Goal: Information Seeking & Learning: Learn about a topic

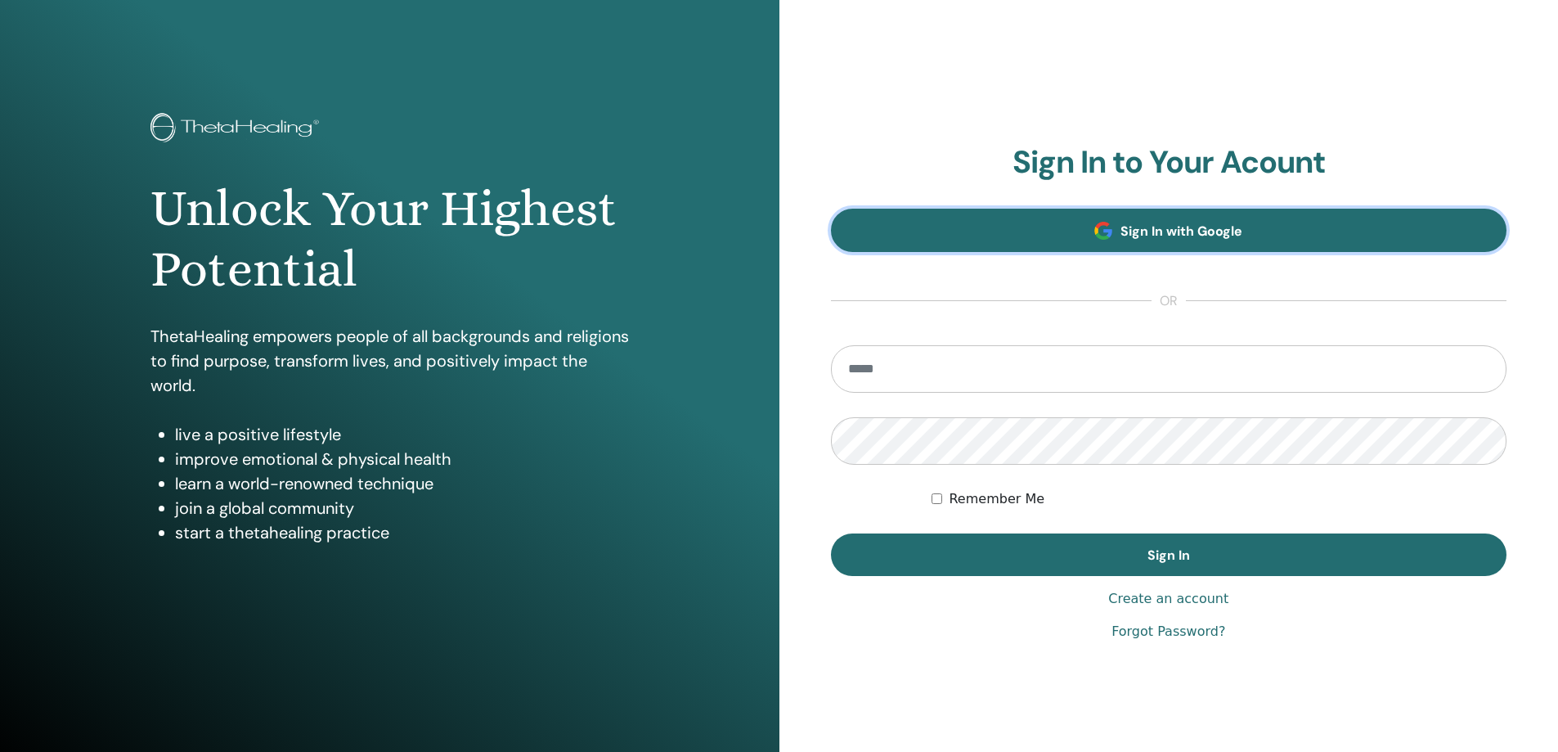
click at [1059, 219] on link "Sign In with Google" at bounding box center [1169, 230] width 677 height 43
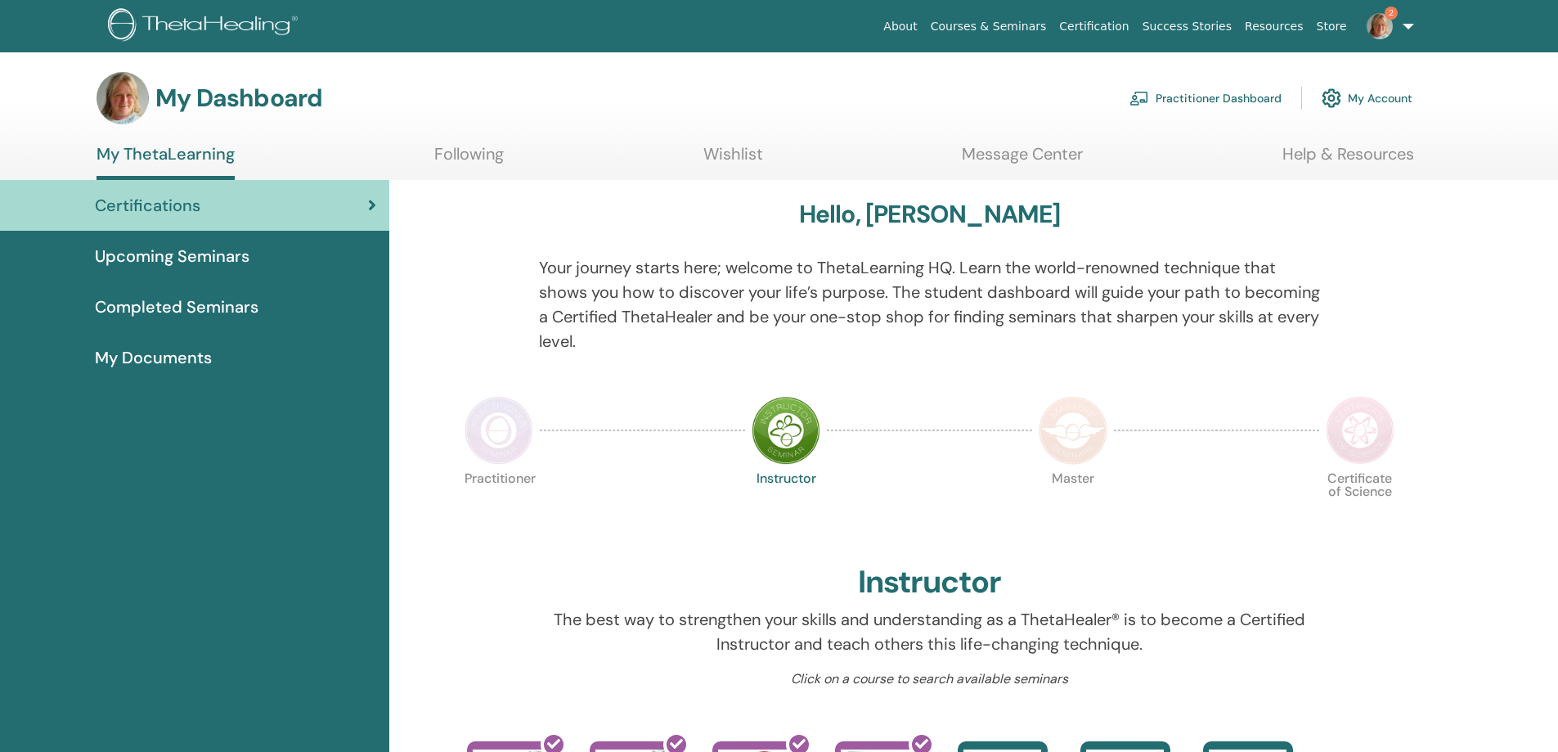
click at [505, 444] on img at bounding box center [499, 430] width 69 height 69
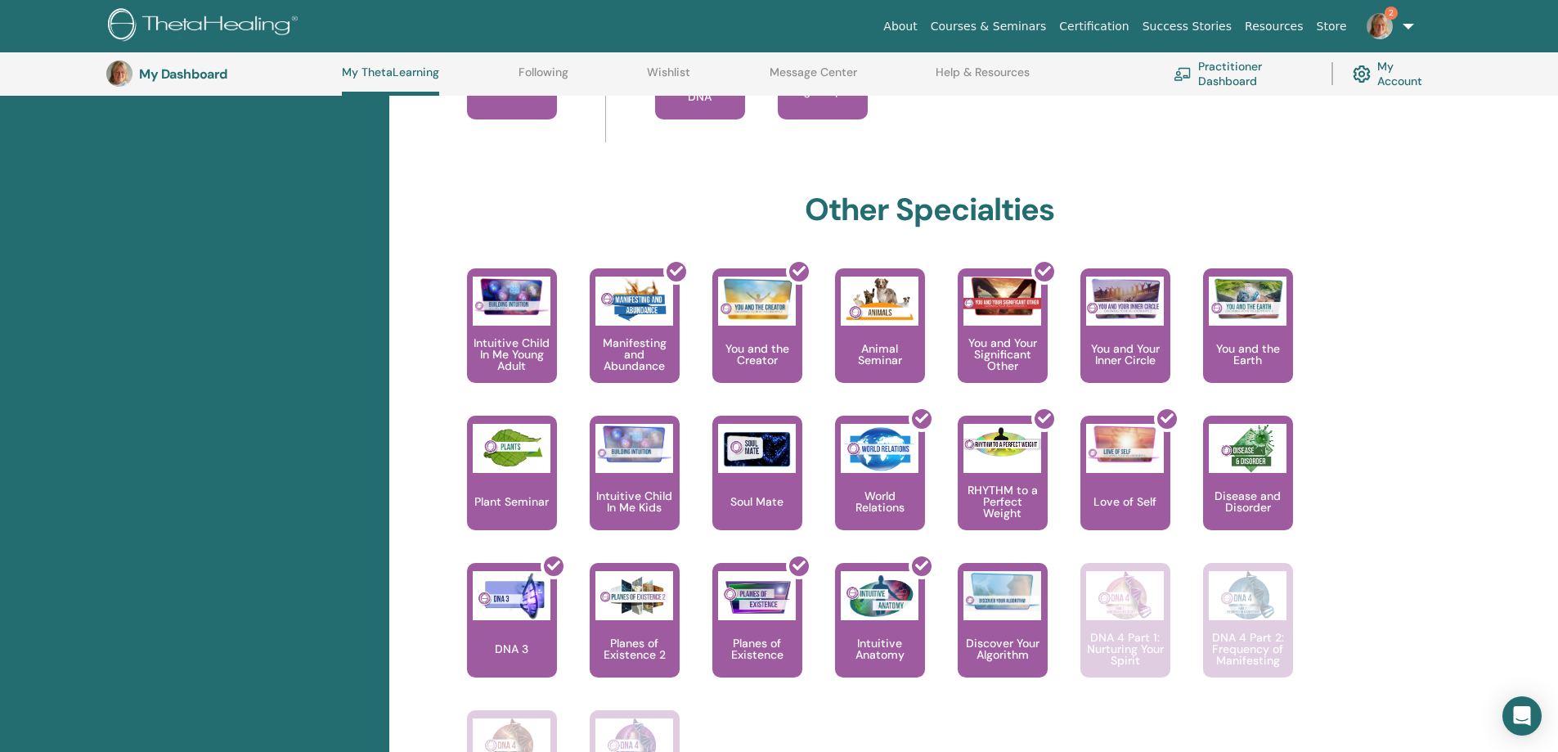
scroll to position [861, 0]
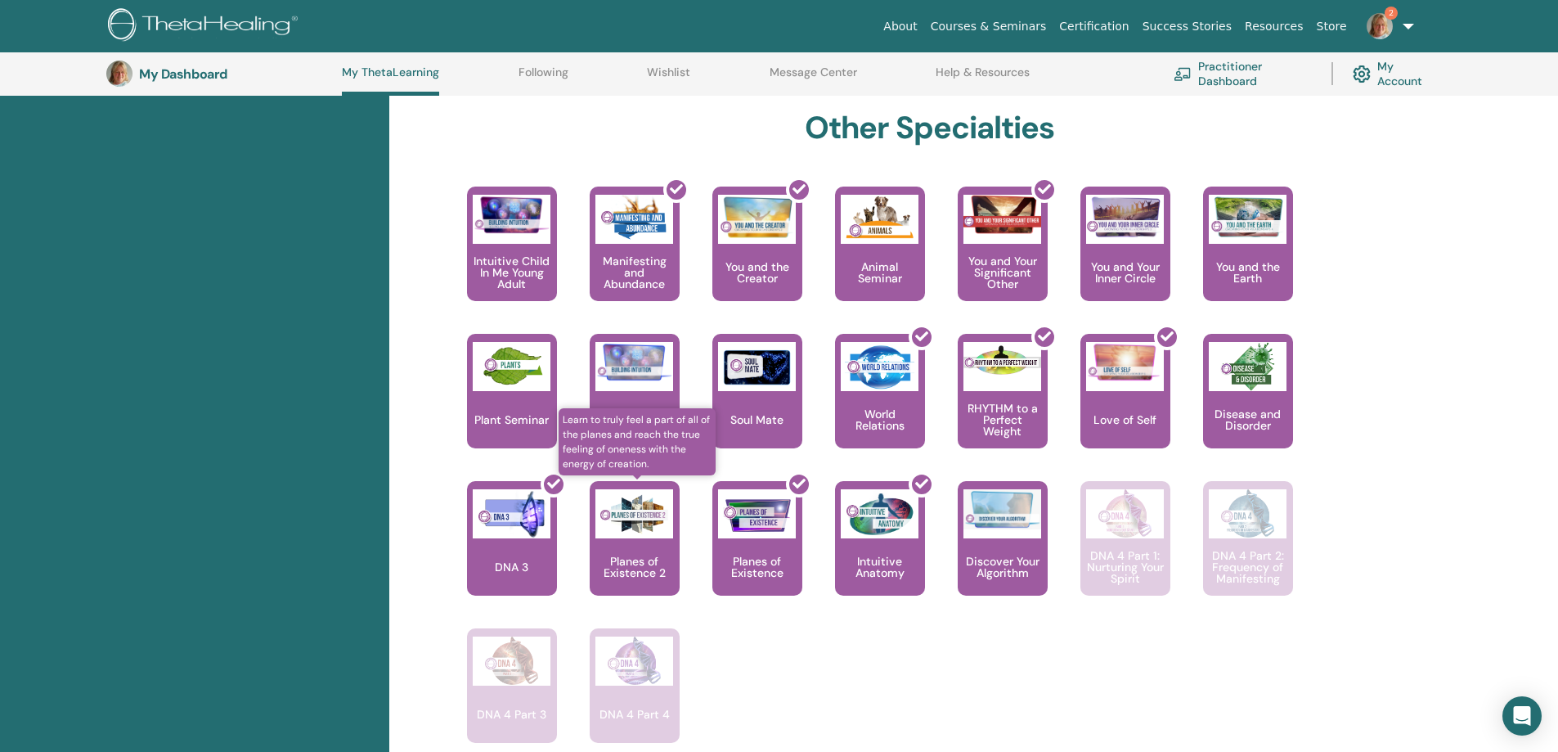
click at [635, 565] on p "Planes of Existence 2" at bounding box center [635, 566] width 90 height 23
click at [632, 563] on p "Planes of Existence 2" at bounding box center [635, 566] width 90 height 23
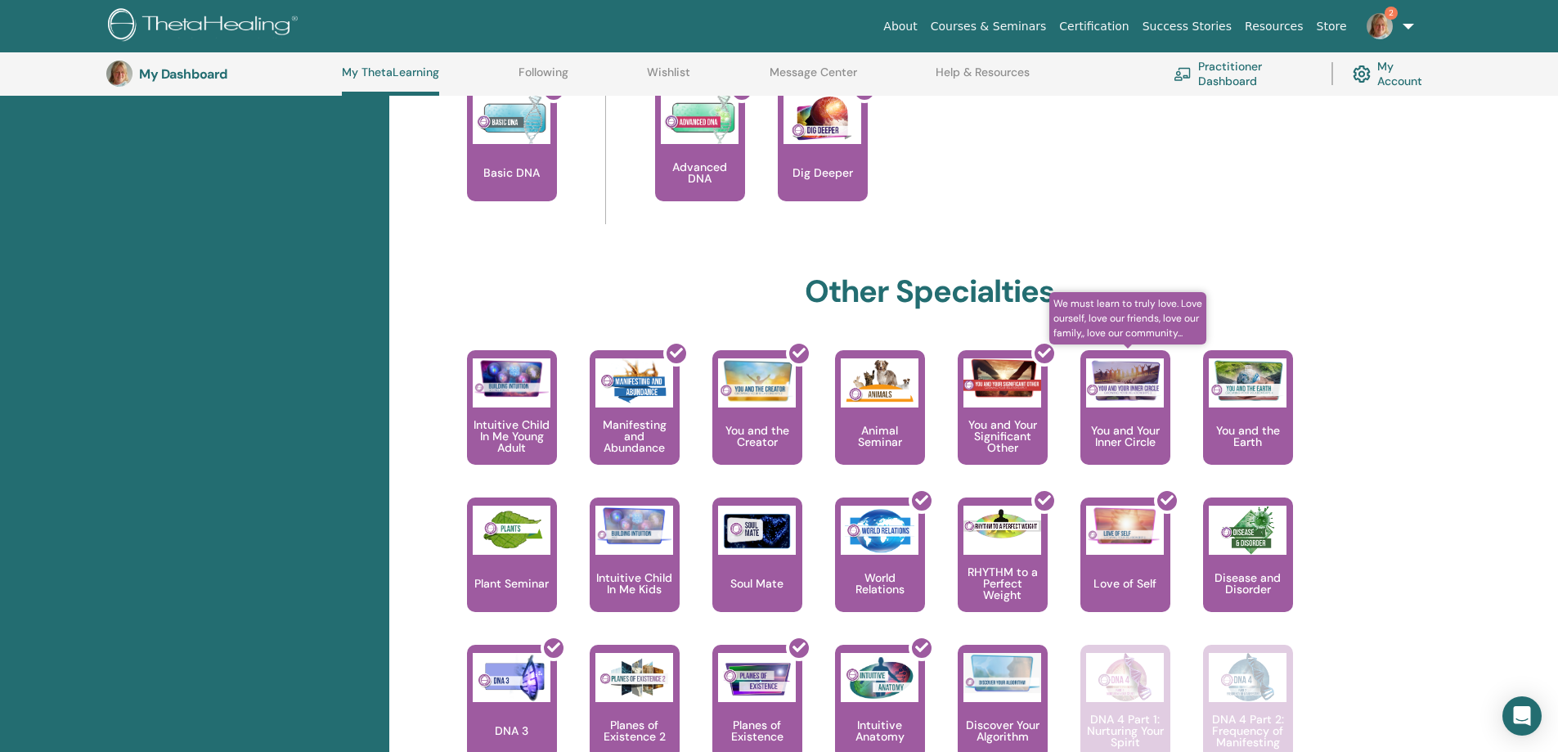
click at [1122, 433] on p "You and Your Inner Circle" at bounding box center [1126, 436] width 90 height 23
click at [1113, 443] on p "You and Your Inner Circle" at bounding box center [1126, 436] width 90 height 23
click at [1130, 429] on p "You and Your Inner Circle" at bounding box center [1126, 436] width 90 height 23
click at [1126, 429] on p "You and Your Inner Circle" at bounding box center [1126, 436] width 90 height 23
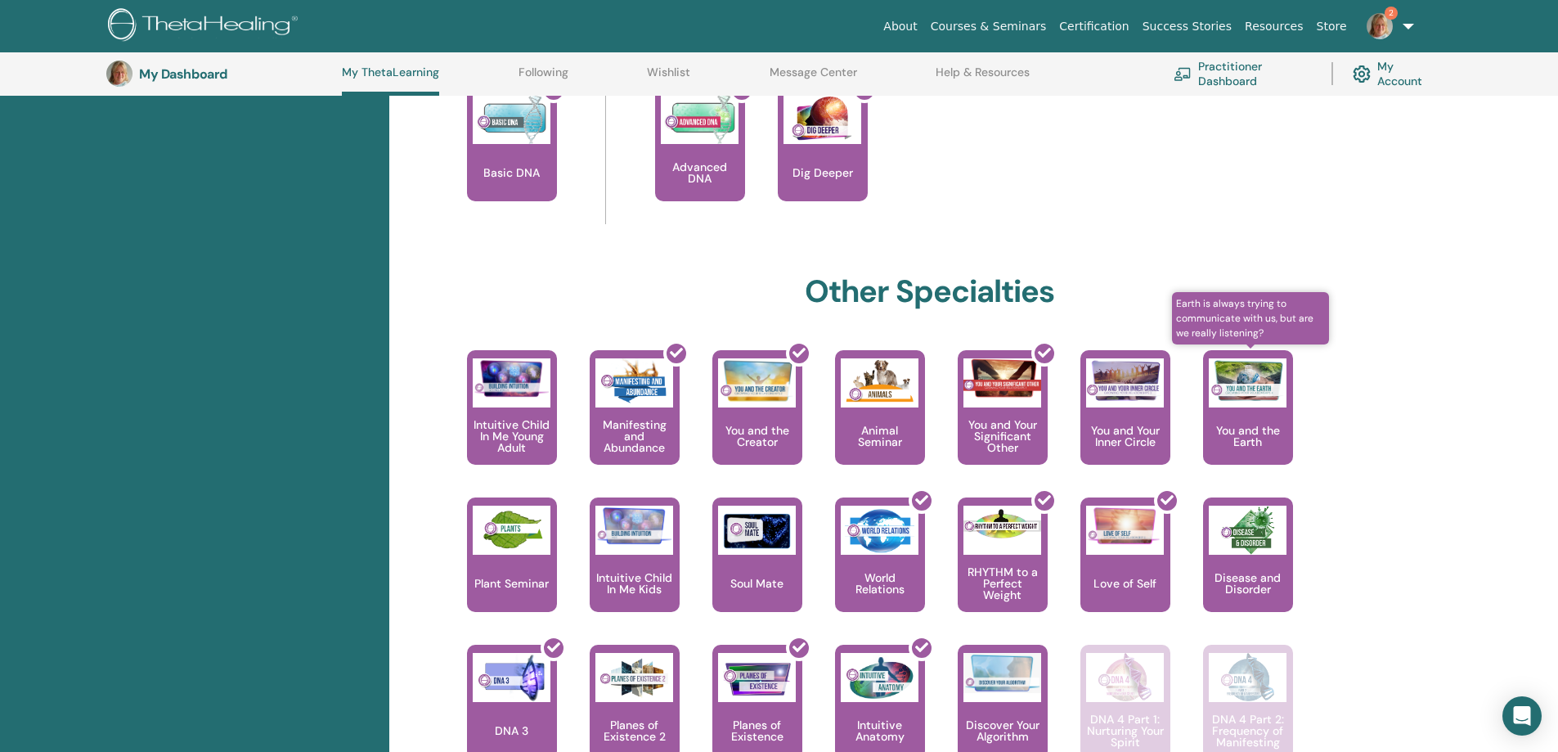
click at [1239, 434] on p "You and the Earth" at bounding box center [1248, 436] width 90 height 23
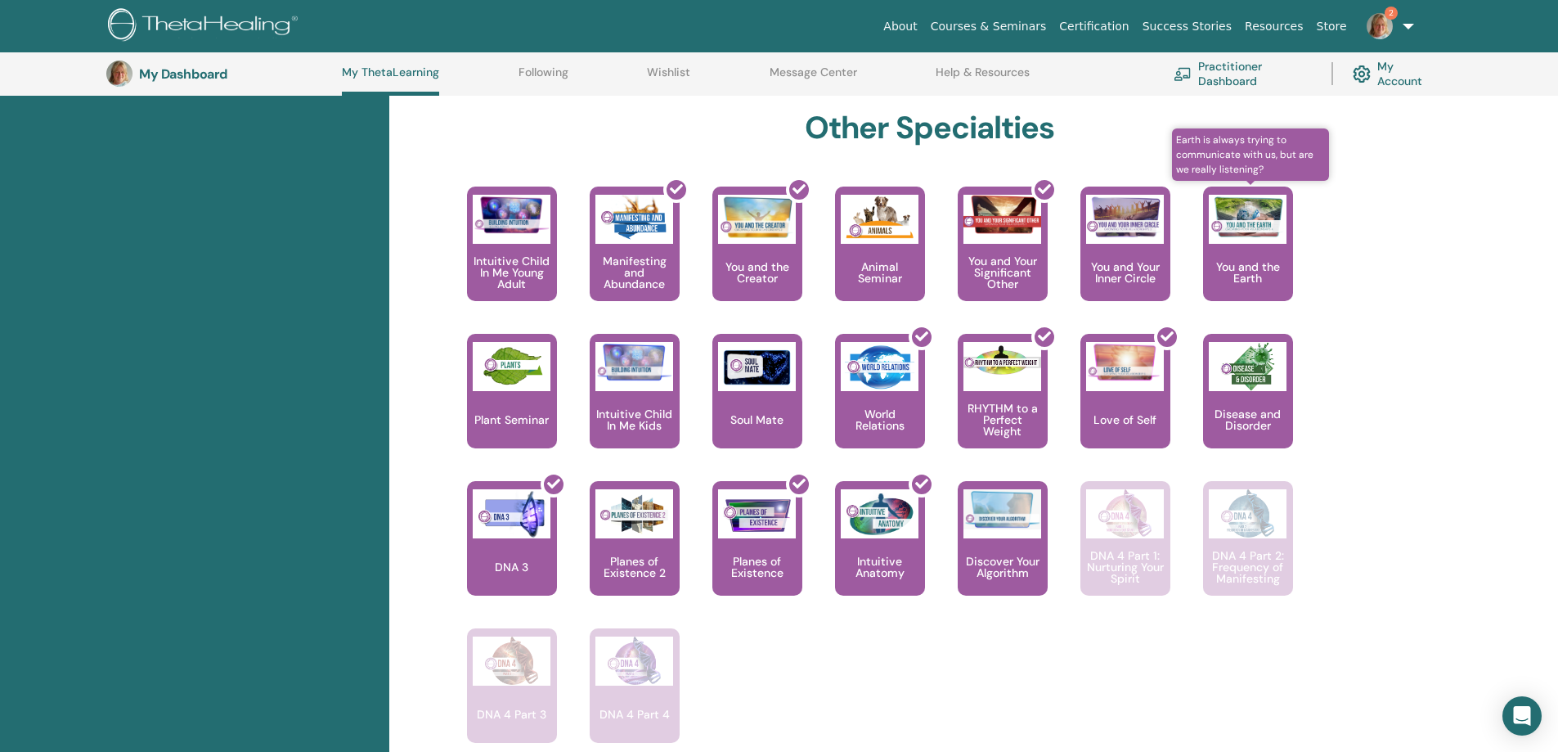
scroll to position [943, 0]
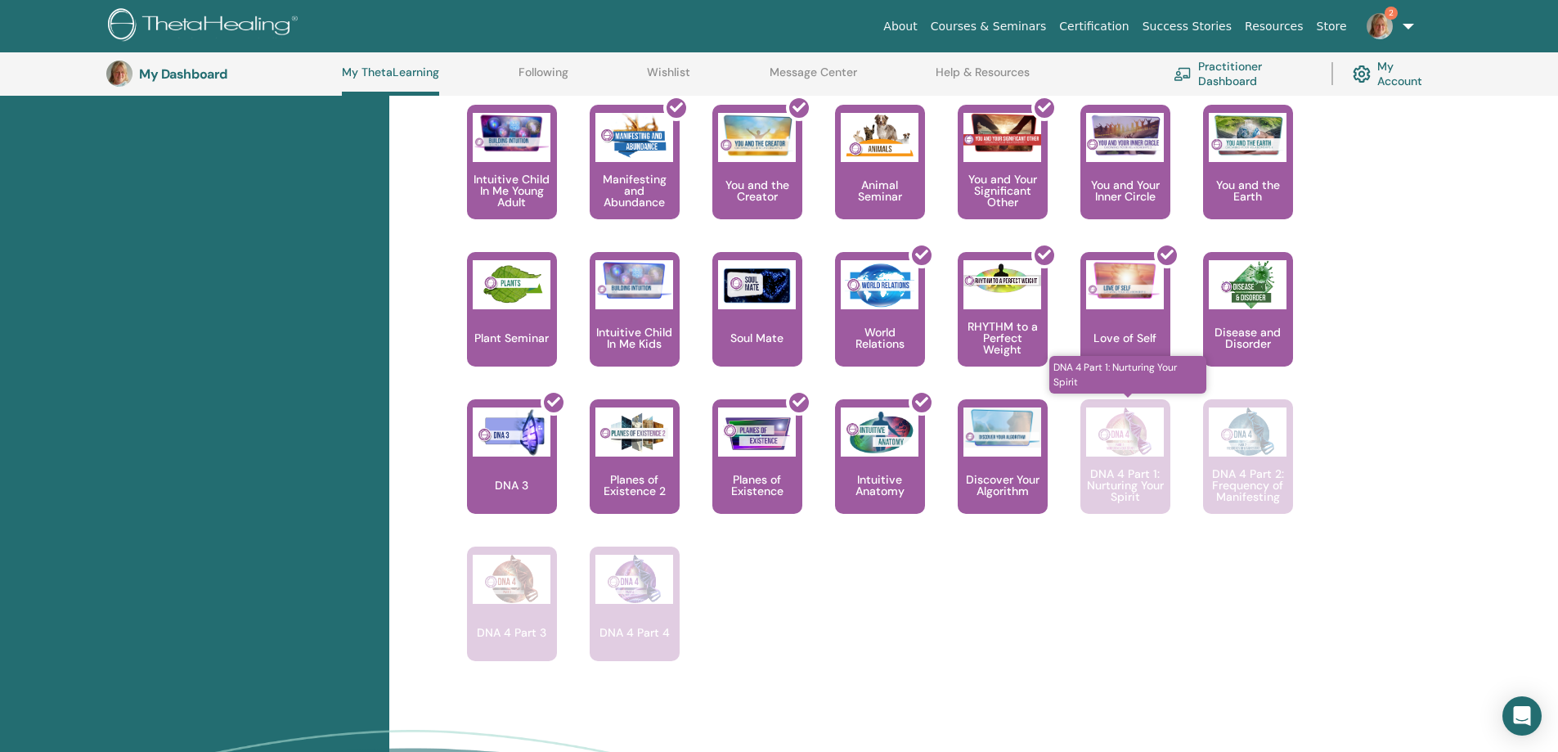
click at [1123, 474] on p "DNA 4 Part 1: Nurturing Your Spirit" at bounding box center [1126, 485] width 90 height 34
click at [1115, 496] on p "DNA 4 Part 1: Nurturing Your Spirit" at bounding box center [1126, 485] width 90 height 34
click at [1123, 506] on div "DNA 4 Part 1: Nurturing Your Spirit" at bounding box center [1126, 456] width 90 height 115
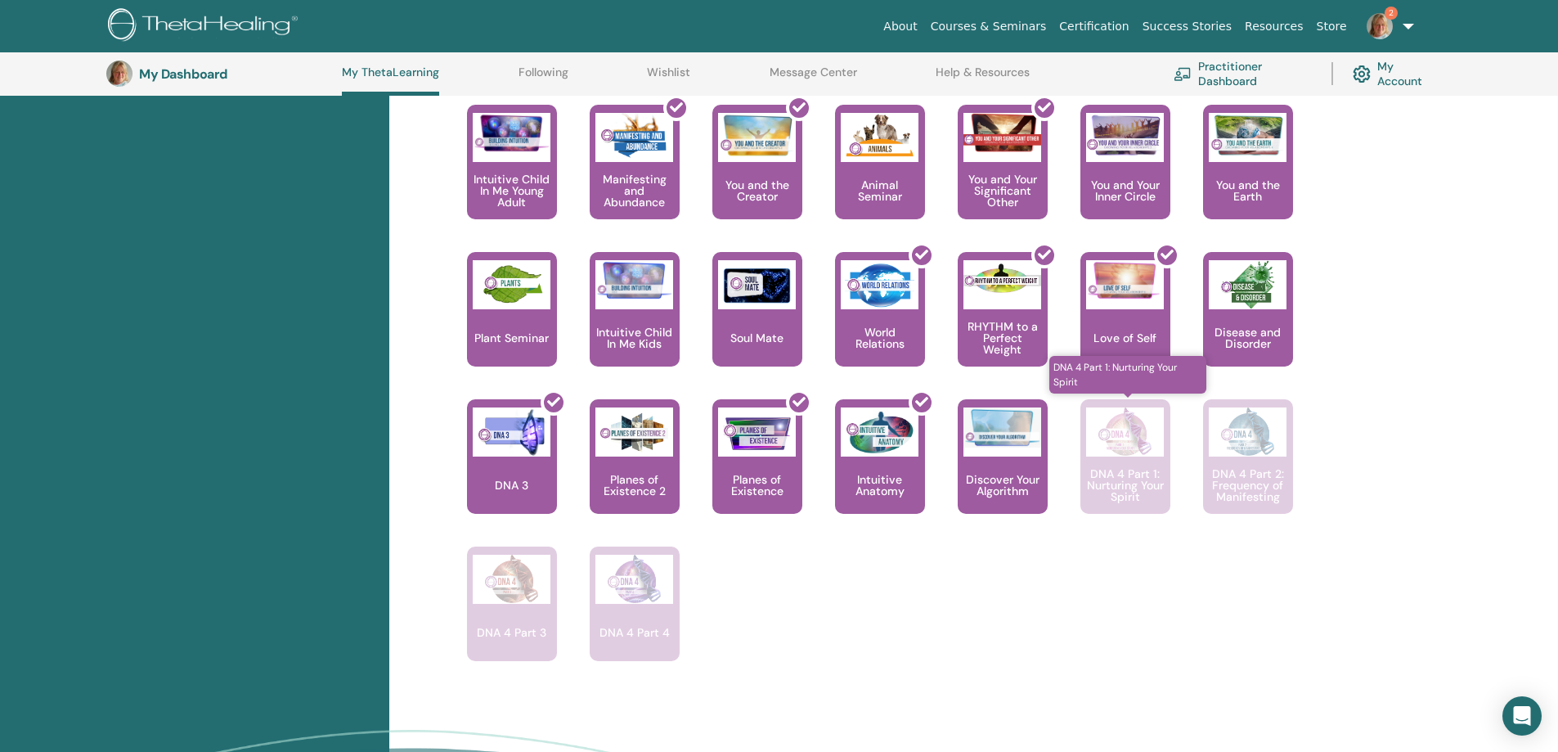
click at [1123, 506] on div "DNA 4 Part 1: Nurturing Your Spirit" at bounding box center [1126, 456] width 90 height 115
click at [1126, 488] on p "DNA 4 Part 1: Nurturing Your Spirit" at bounding box center [1126, 485] width 90 height 34
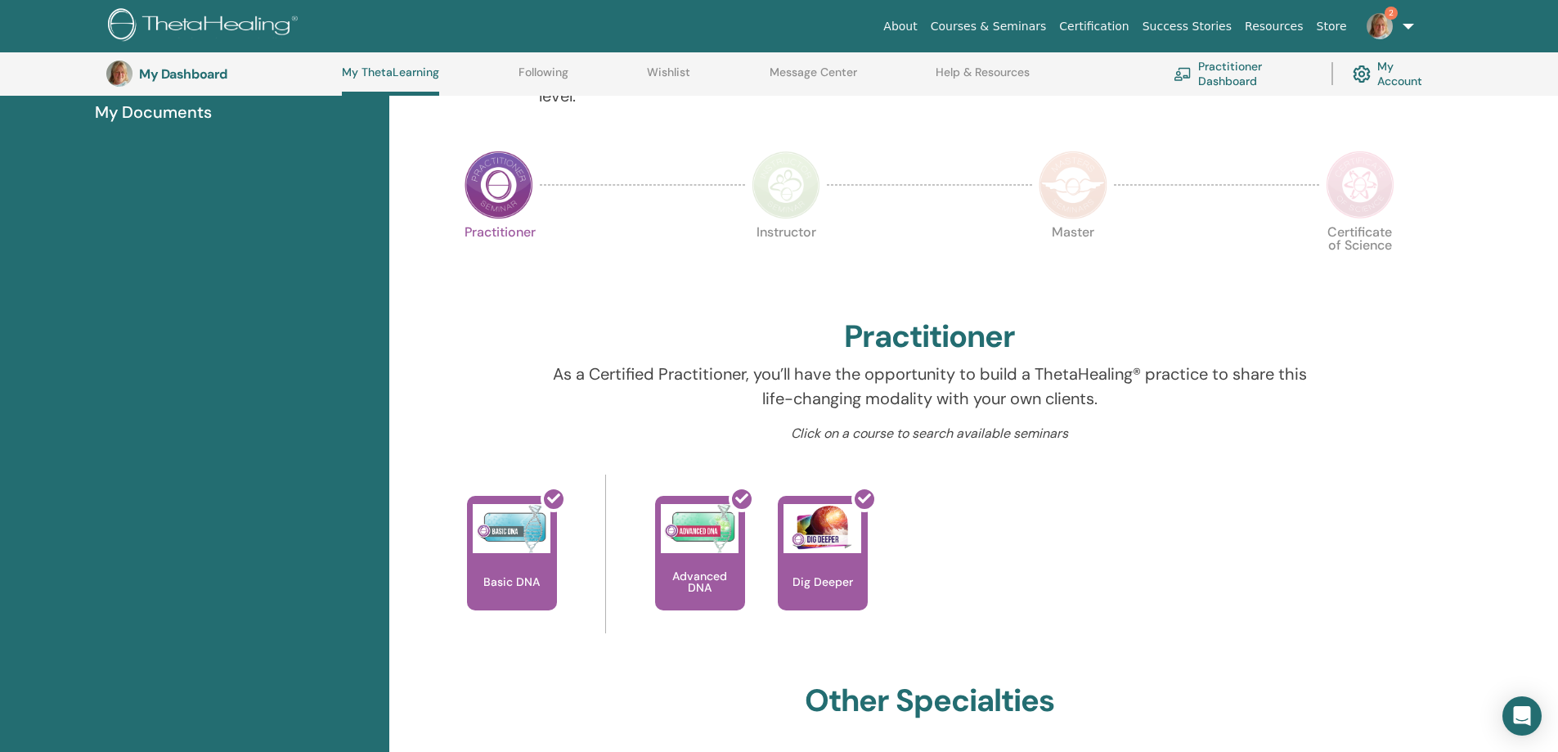
scroll to position [207, 0]
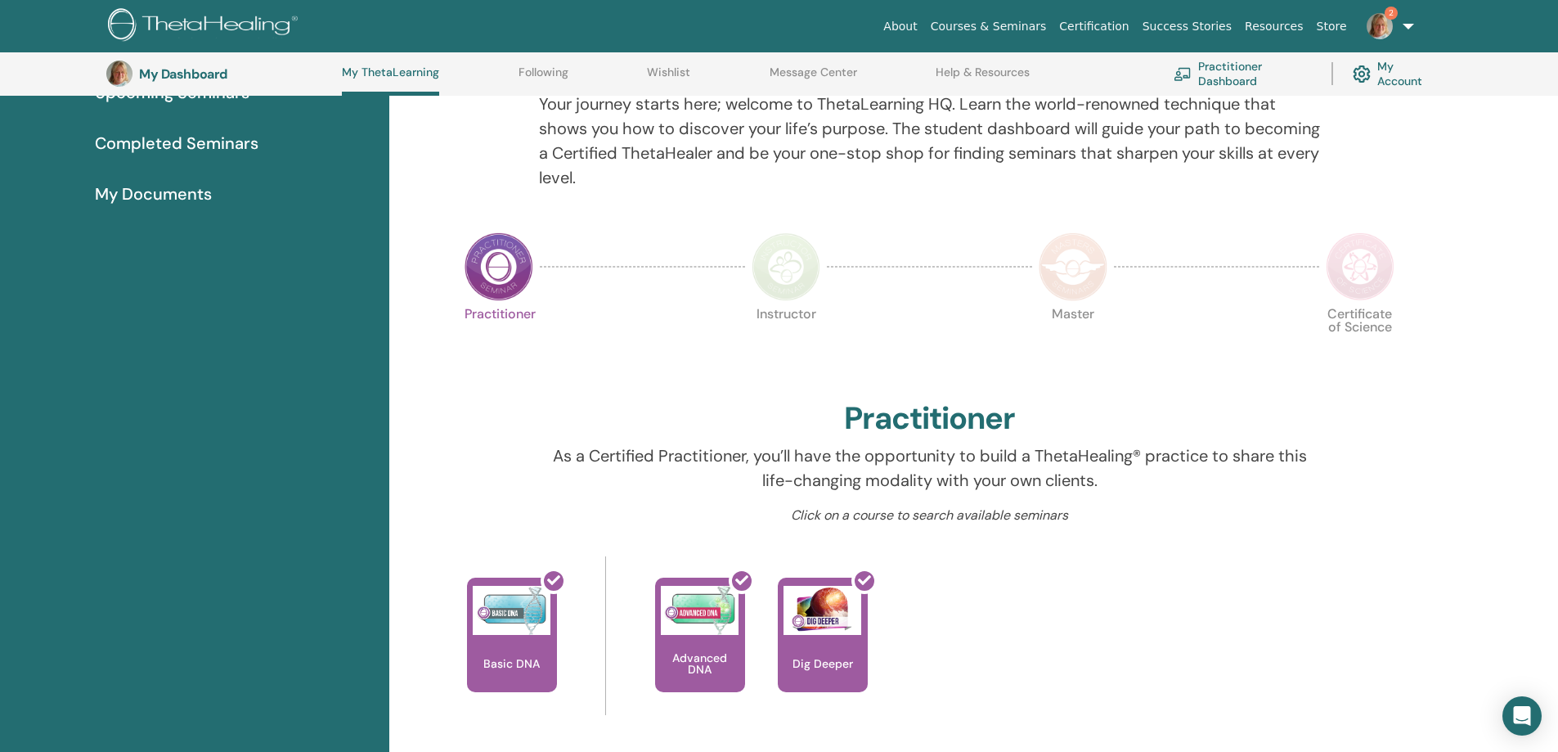
click at [1381, 23] on img at bounding box center [1380, 26] width 26 height 26
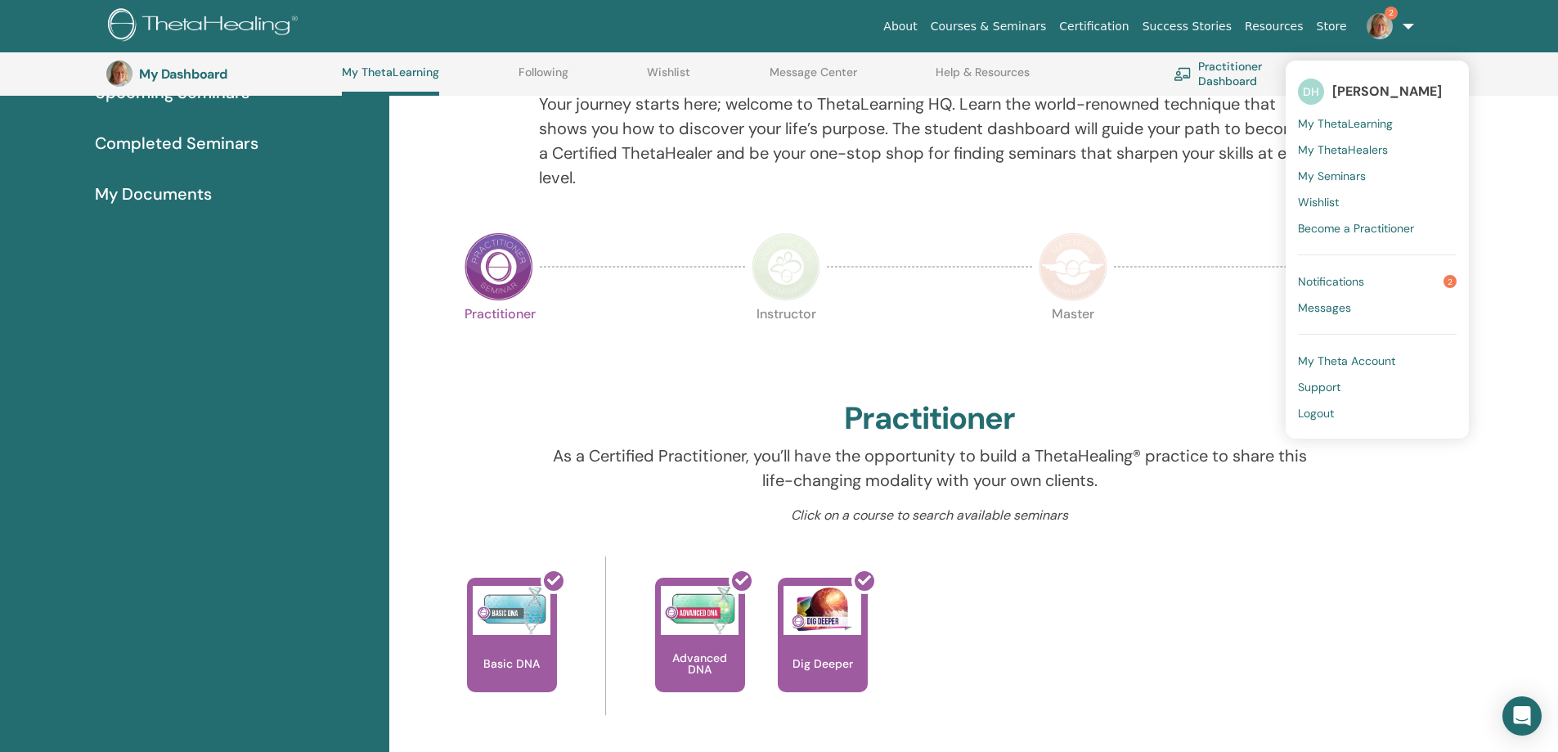
click at [1349, 280] on span "Notifications" at bounding box center [1331, 281] width 66 height 15
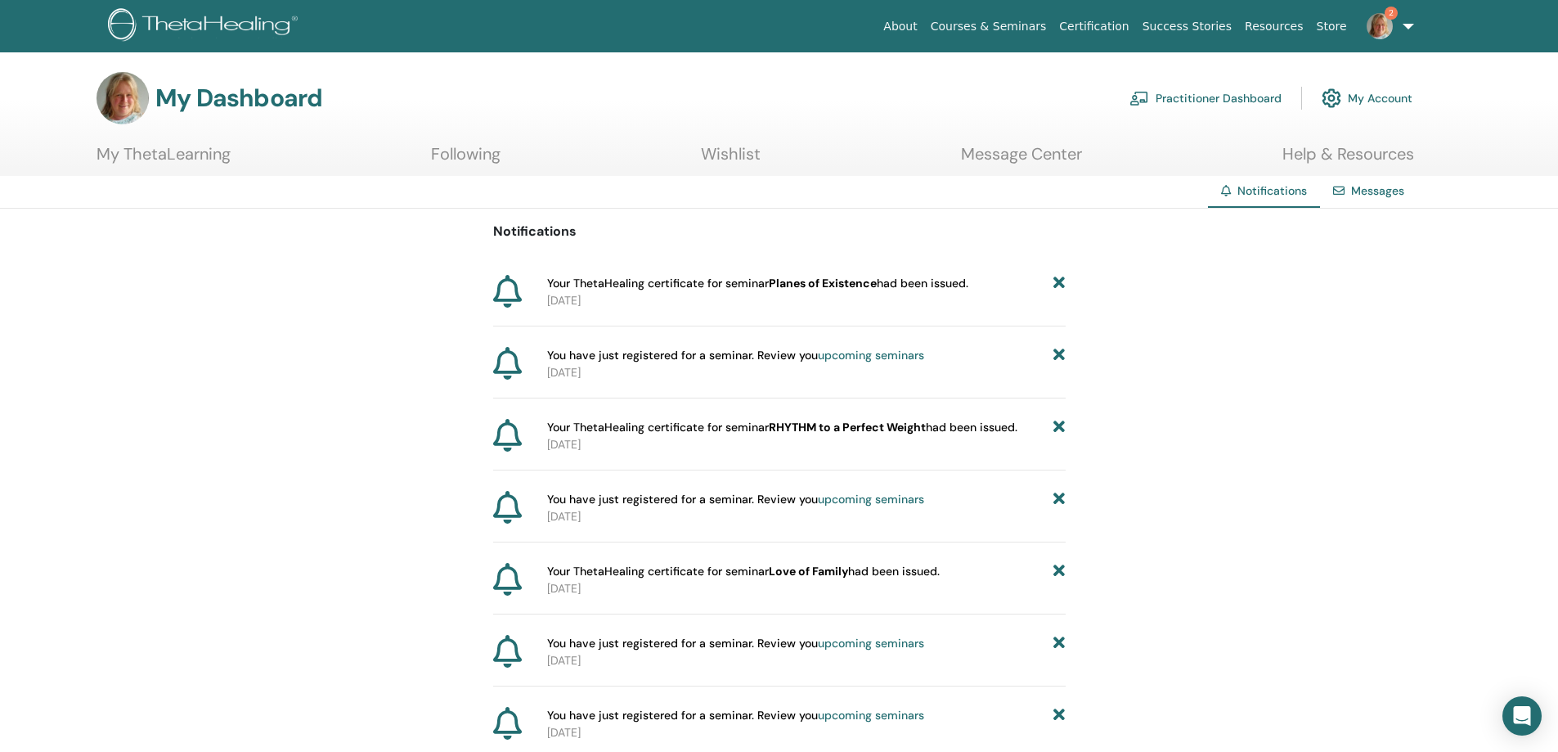
click at [204, 156] on link "My ThetaLearning" at bounding box center [164, 160] width 134 height 32
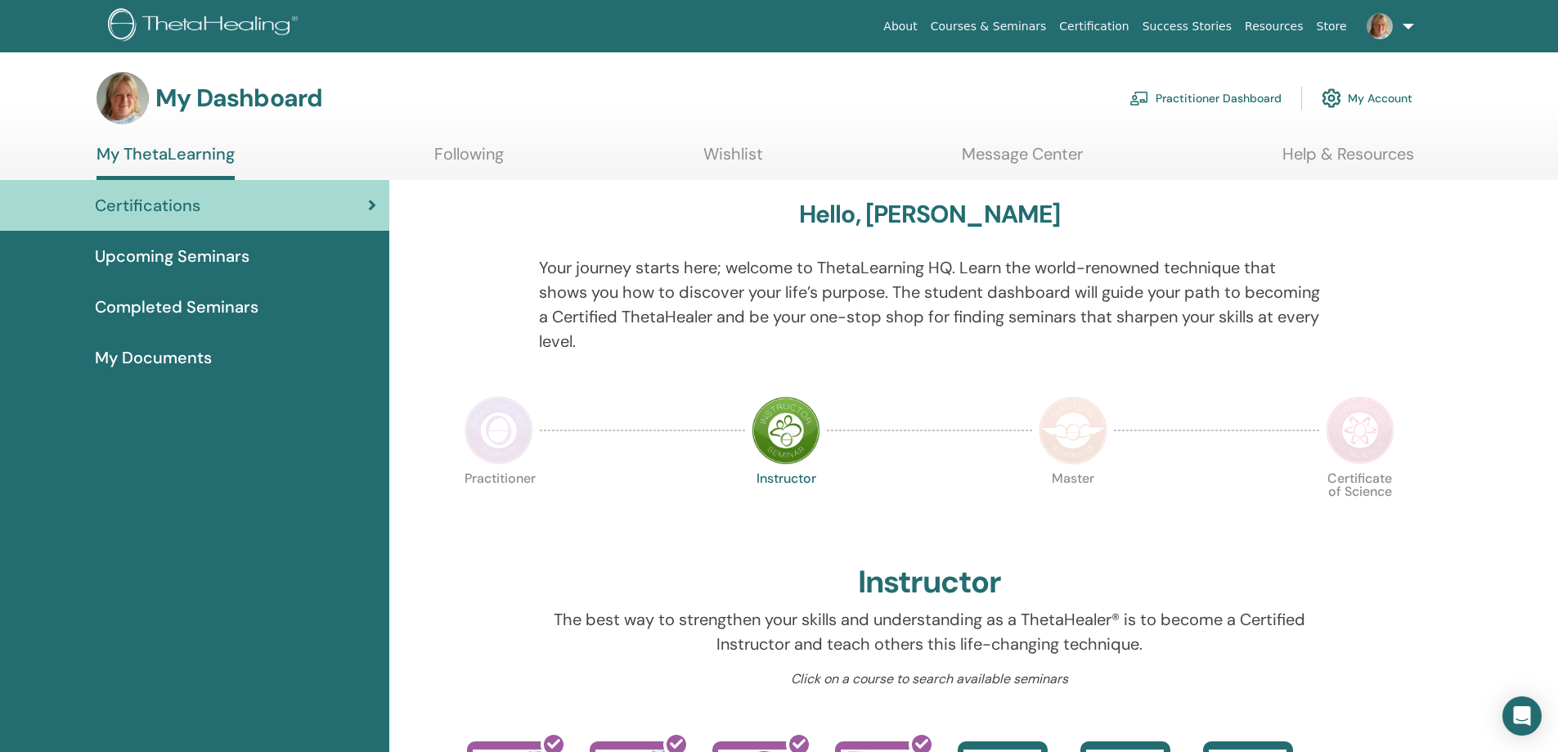
click at [179, 304] on span "Completed Seminars" at bounding box center [177, 306] width 164 height 25
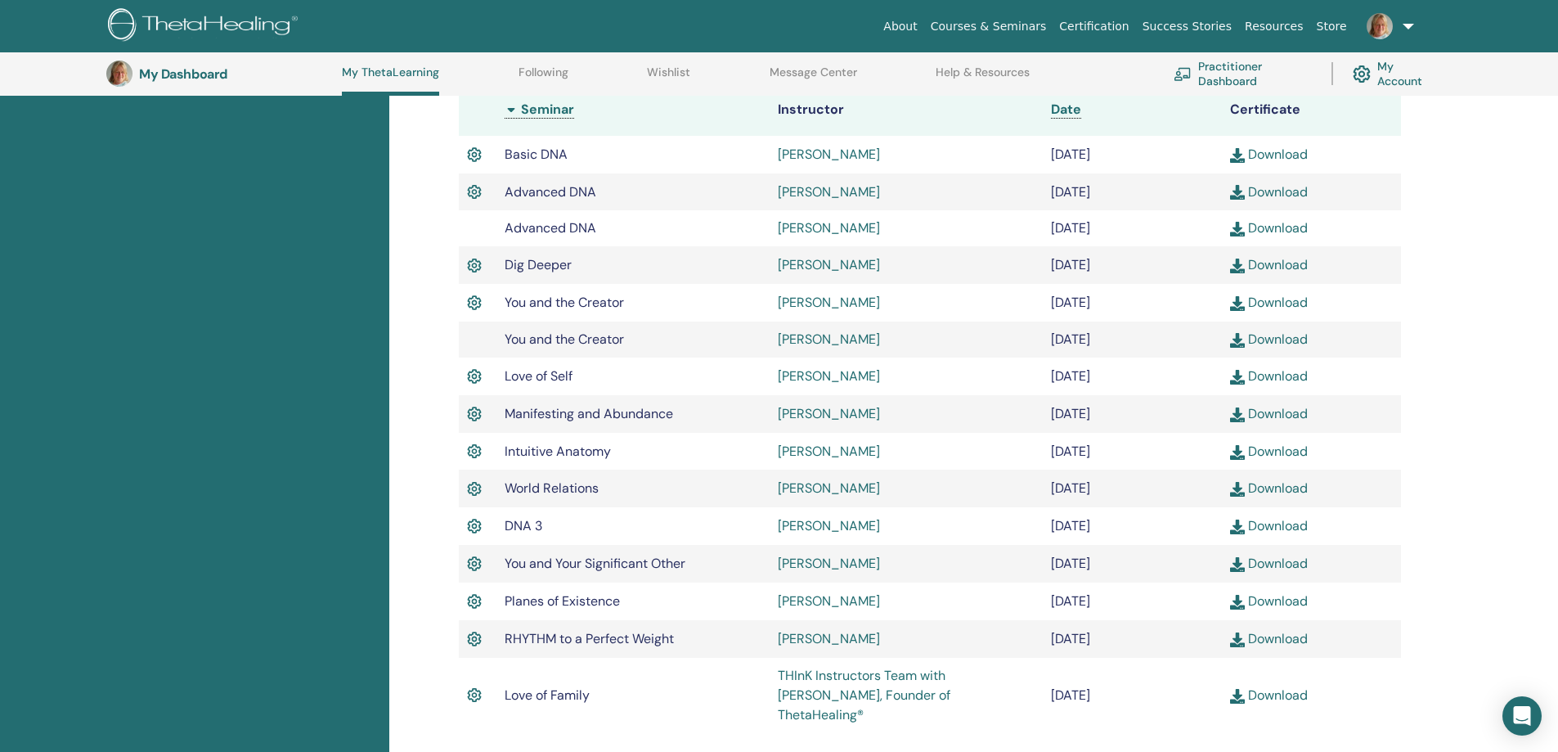
scroll to position [371, 0]
